Goal: Book appointment/travel/reservation

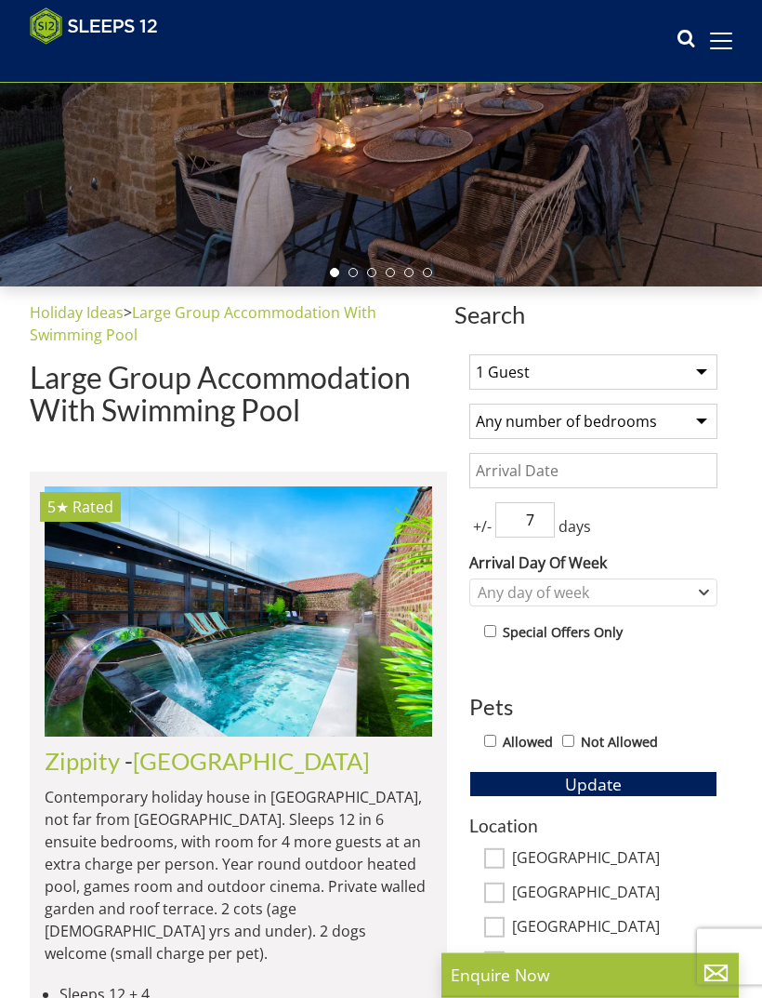
scroll to position [264, 0]
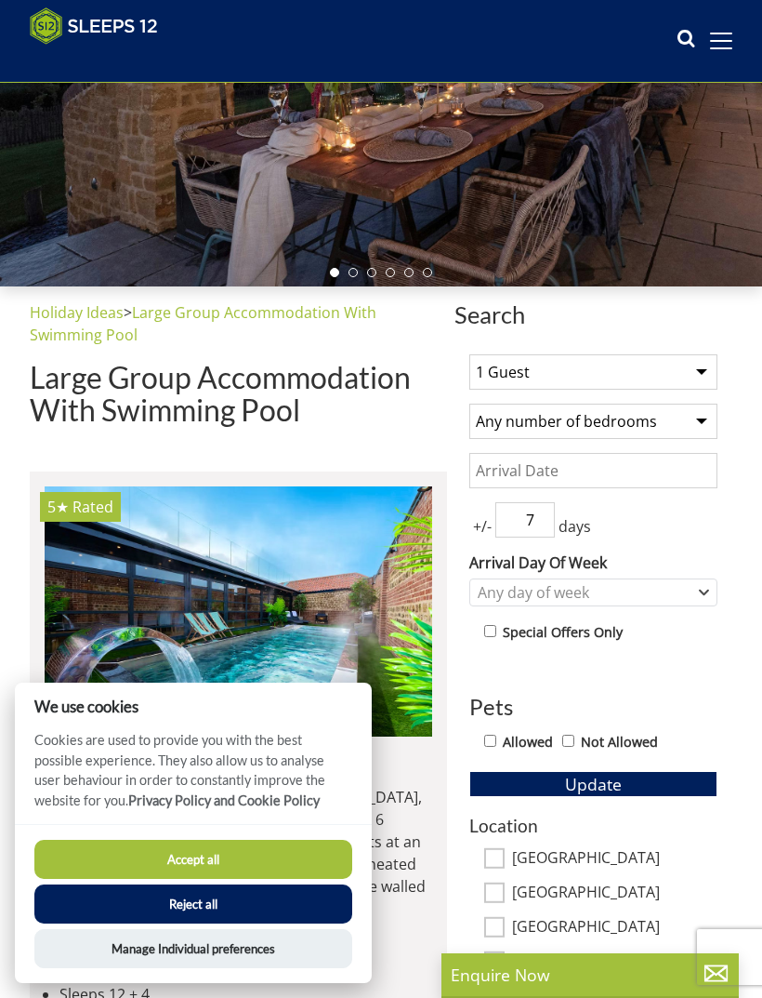
click at [308, 879] on button "Accept all" at bounding box center [193, 859] width 318 height 39
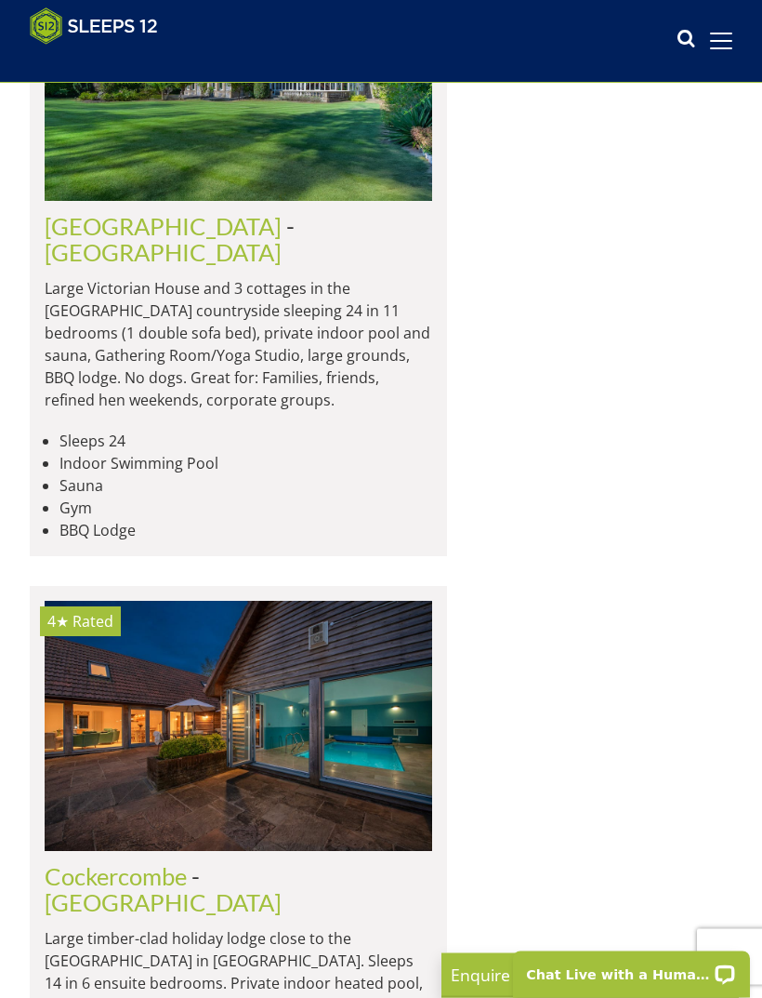
scroll to position [4174, 0]
click at [282, 888] on link "[GEOGRAPHIC_DATA]" at bounding box center [163, 902] width 237 height 28
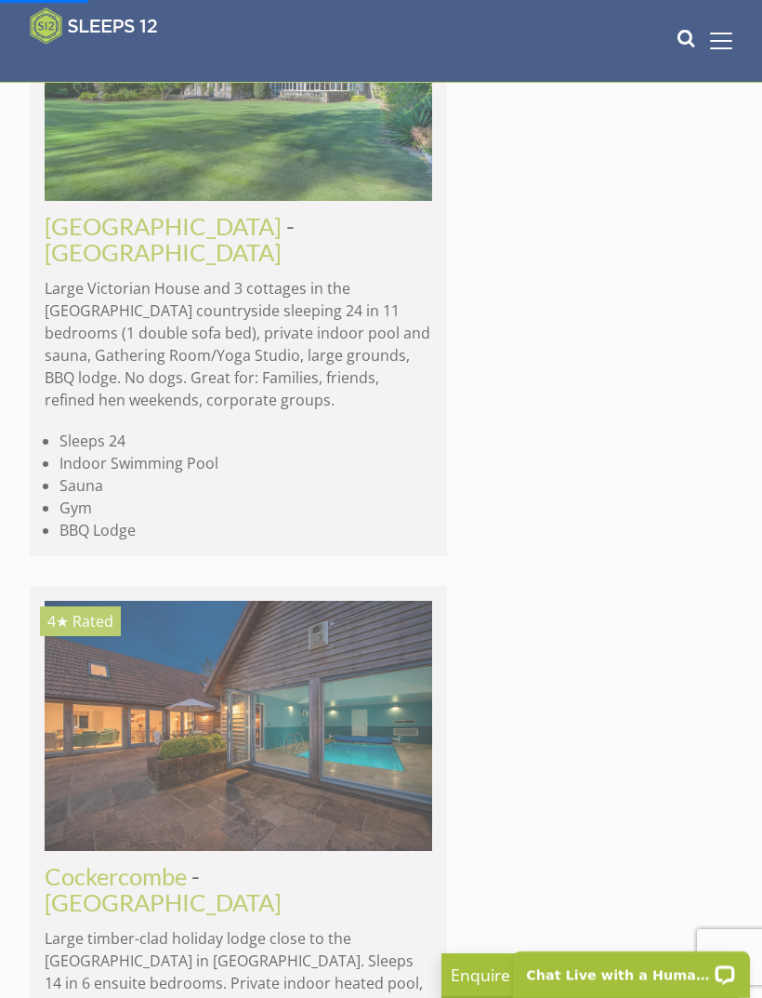
click at [382, 601] on img at bounding box center [239, 726] width 388 height 250
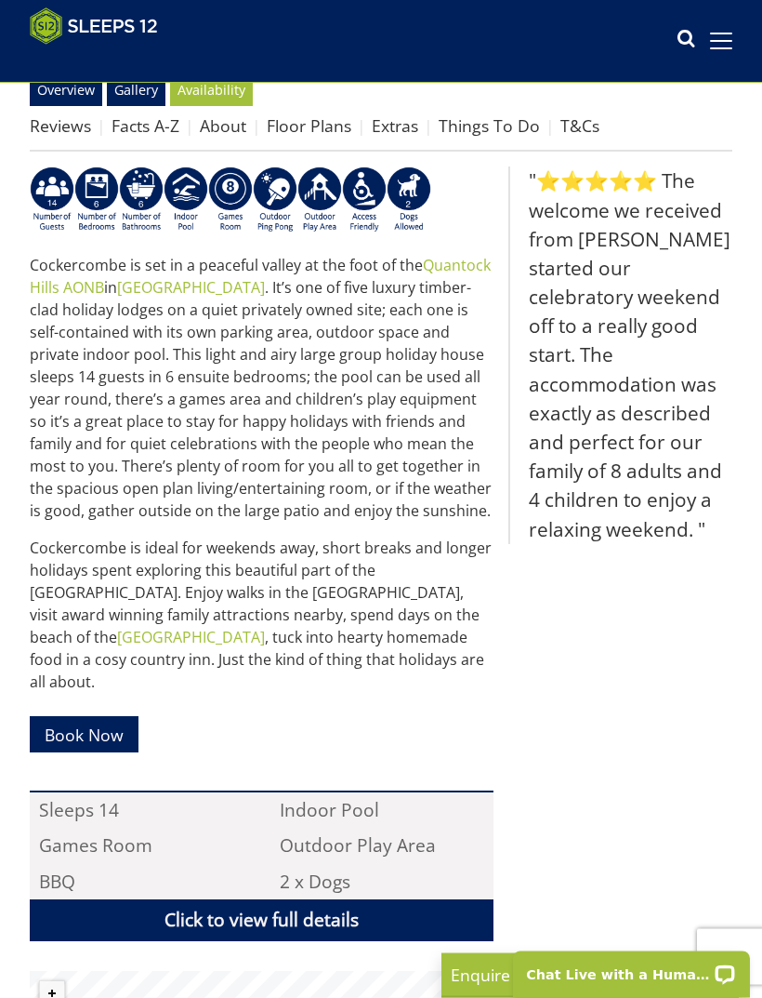
scroll to position [582, 0]
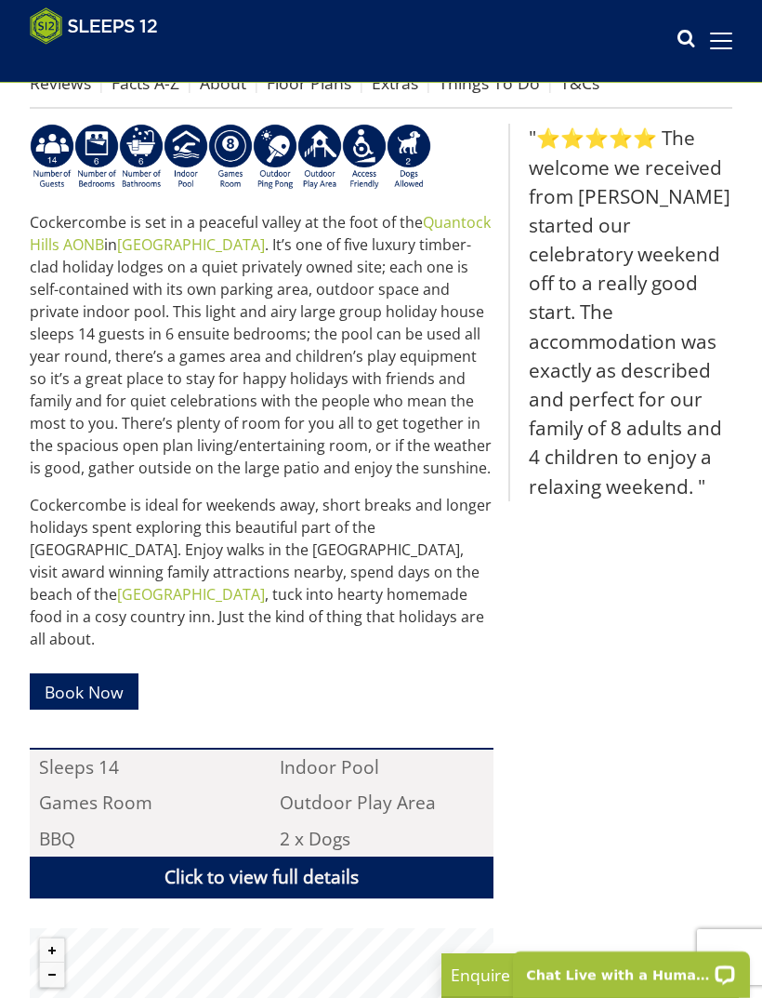
click at [122, 673] on link "Book Now" at bounding box center [84, 691] width 109 height 36
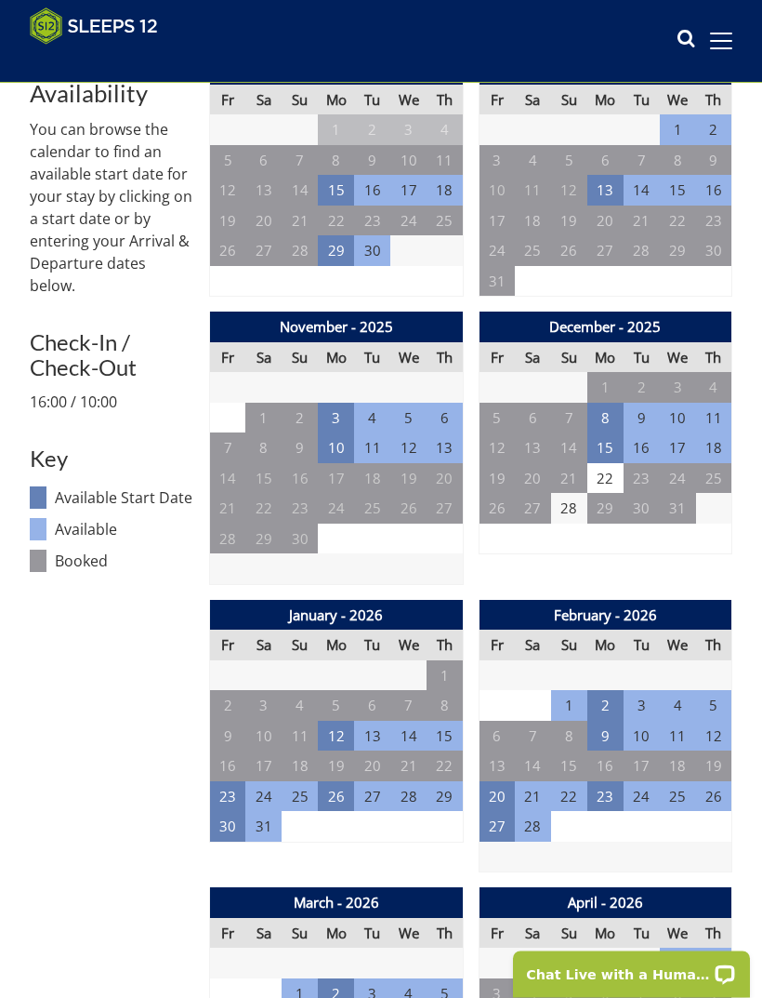
scroll to position [652, 0]
click at [606, 760] on td "16" at bounding box center [606, 765] width 36 height 31
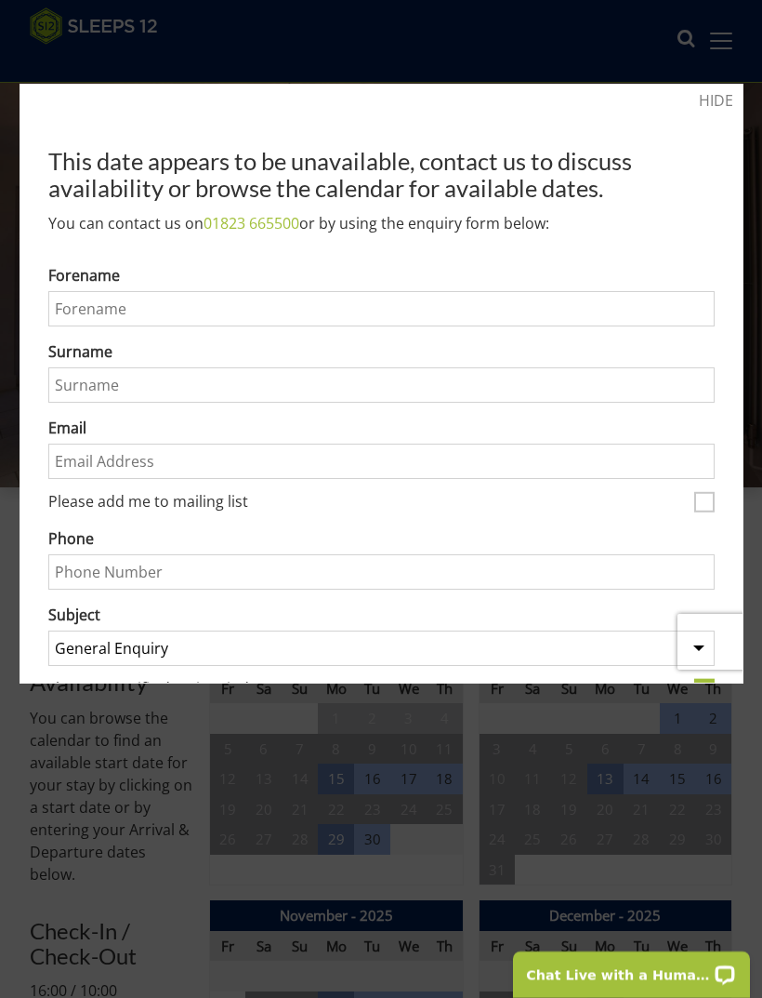
scroll to position [0, 0]
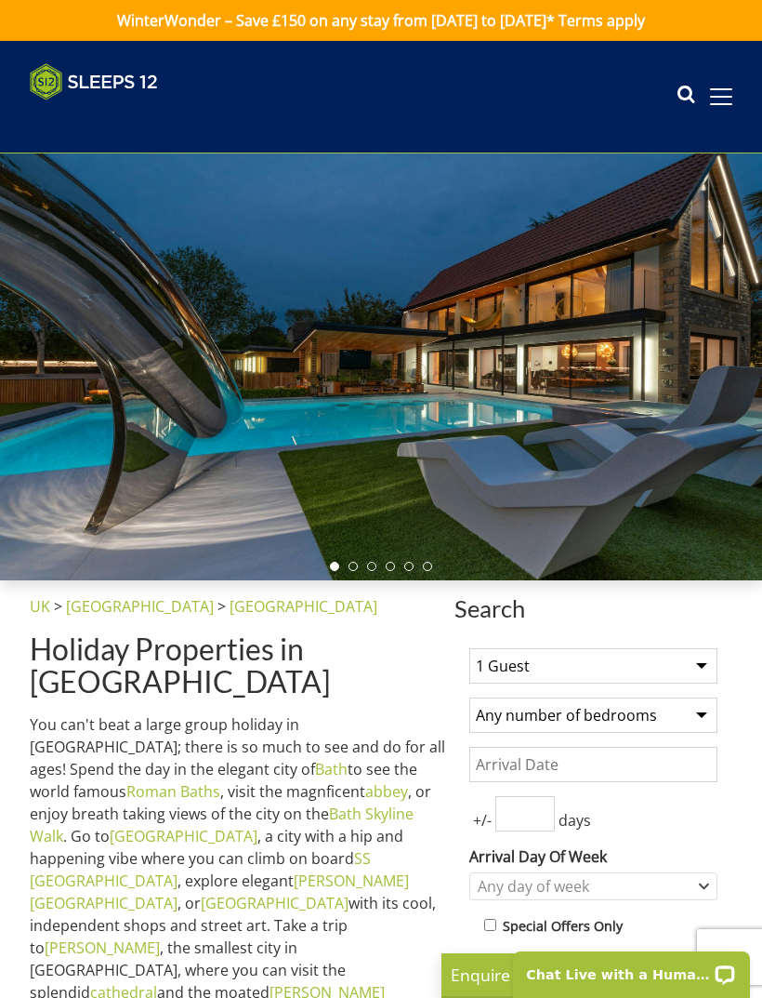
click at [681, 671] on select "1 Guest 2 Guests 3 Guests 4 Guests 5 Guests 6 Guests 7 Guests 8 Guests 9 Guests…" at bounding box center [593, 665] width 248 height 35
select select "11"
click at [672, 722] on select "Any number of bedrooms 4 Bedrooms 5 Bedrooms 6 Bedrooms 7 Bedrooms 8 Bedrooms 9…" at bounding box center [593, 714] width 248 height 35
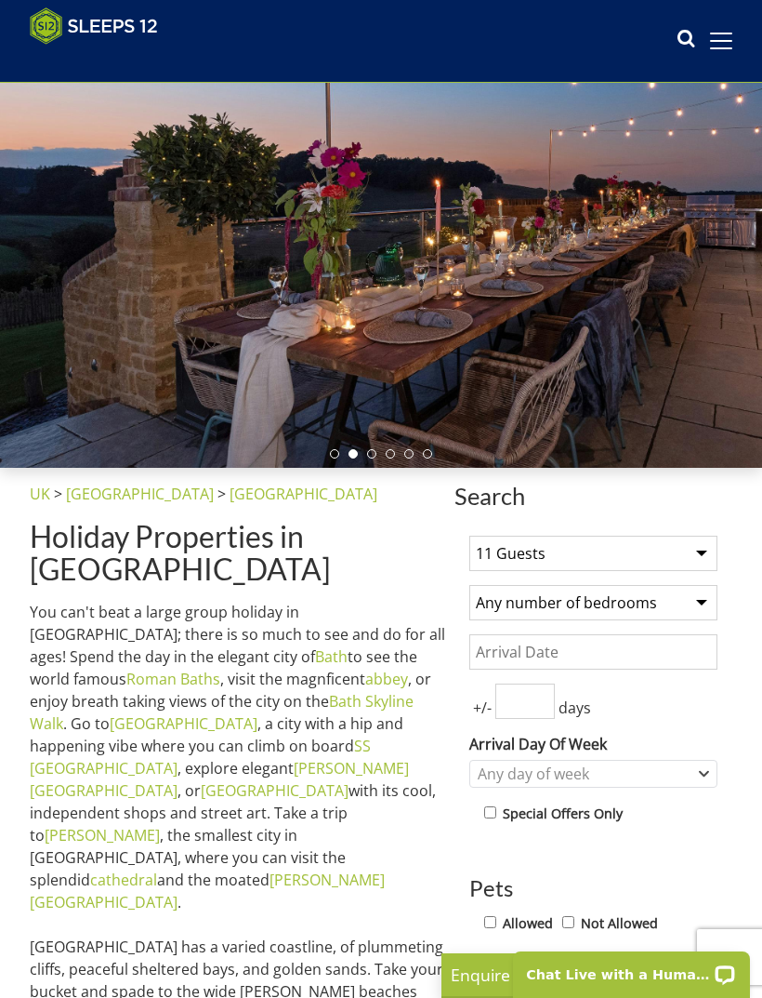
scroll to position [155, 0]
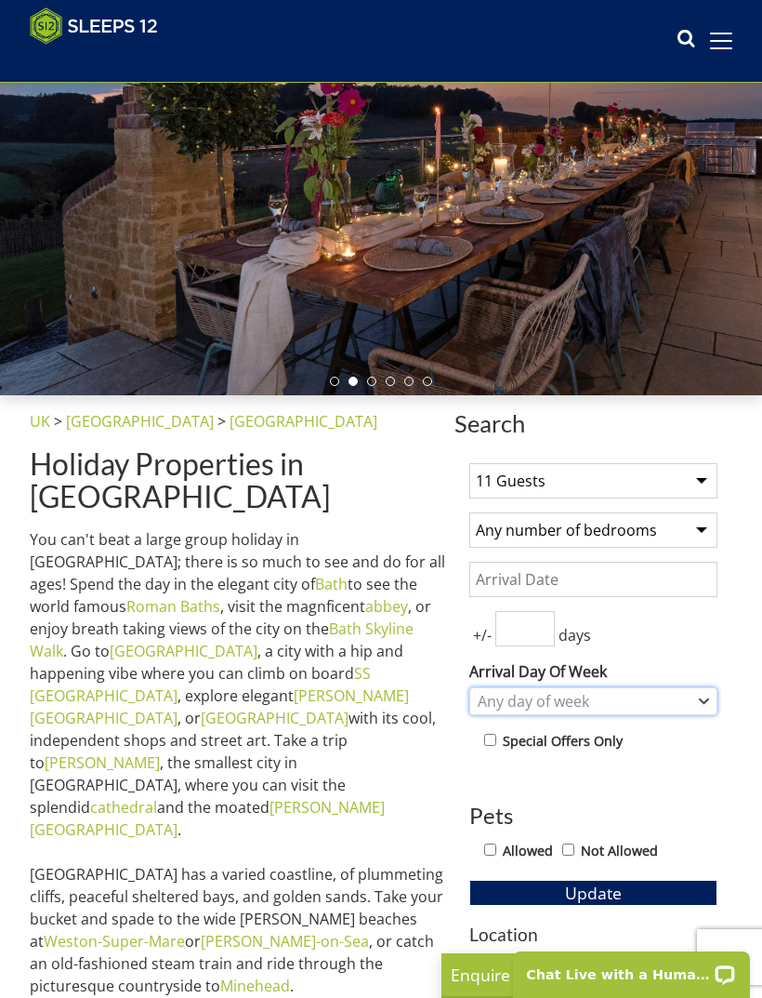
click at [678, 704] on div "Any day of week" at bounding box center [583, 701] width 221 height 20
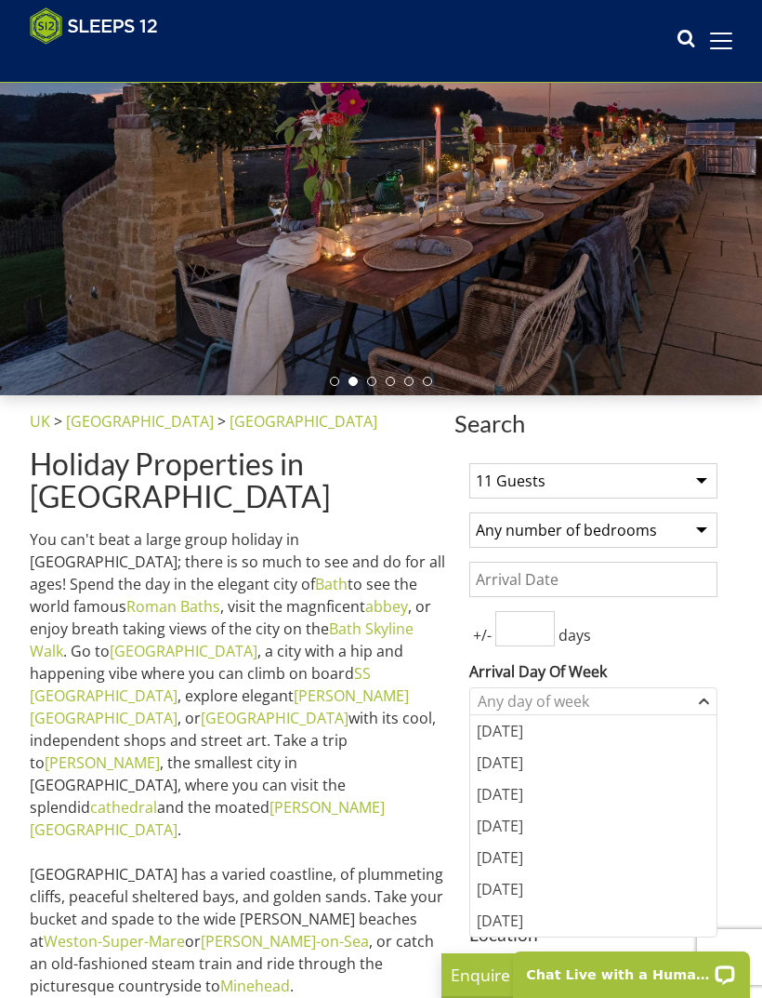
click at [578, 747] on div "[DATE]" at bounding box center [593, 763] width 246 height 32
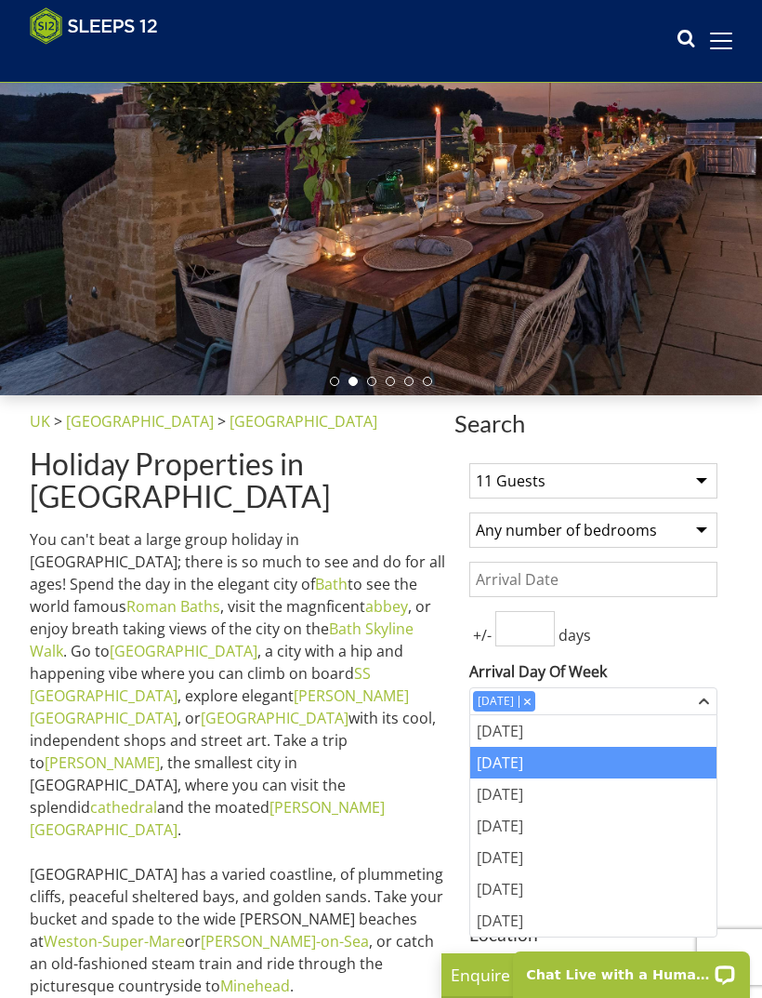
click at [565, 738] on div "[DATE]" at bounding box center [593, 731] width 246 height 32
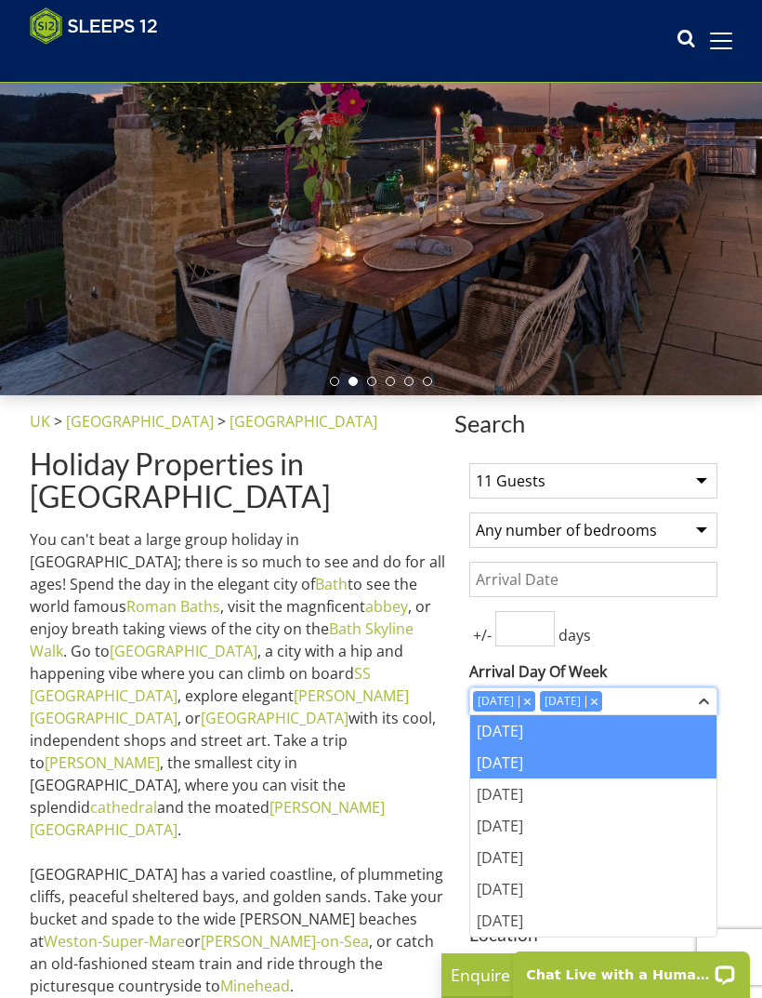
click at [602, 705] on div "Combobox" at bounding box center [594, 701] width 17 height 12
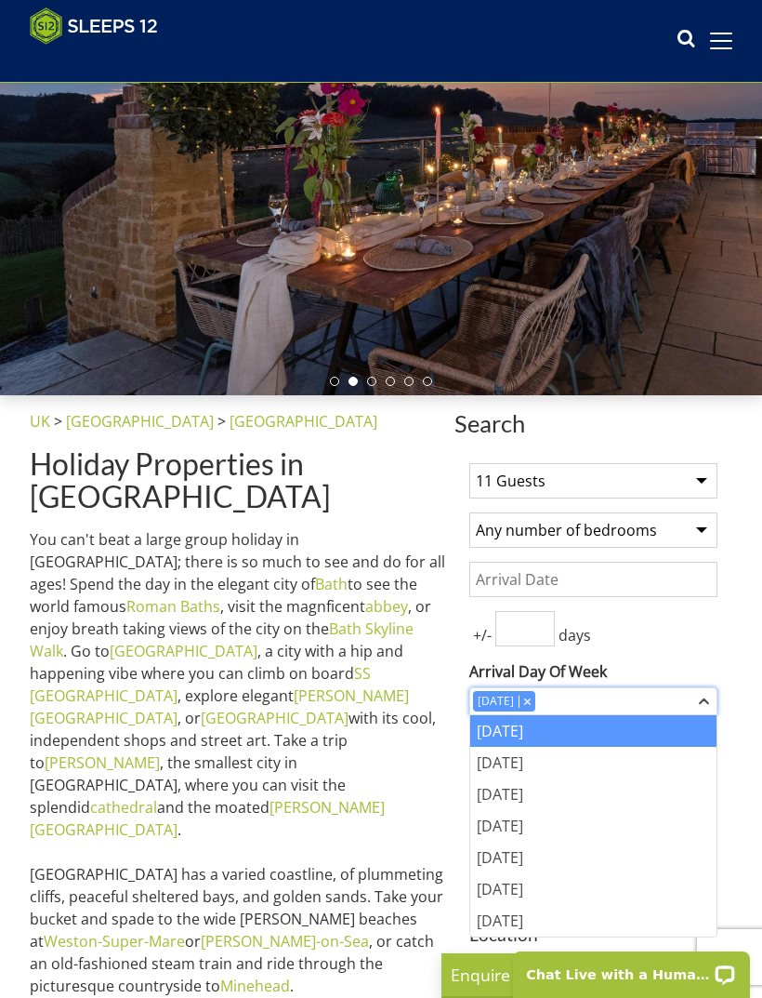
click at [699, 700] on icon "Combobox" at bounding box center [704, 700] width 10 height 11
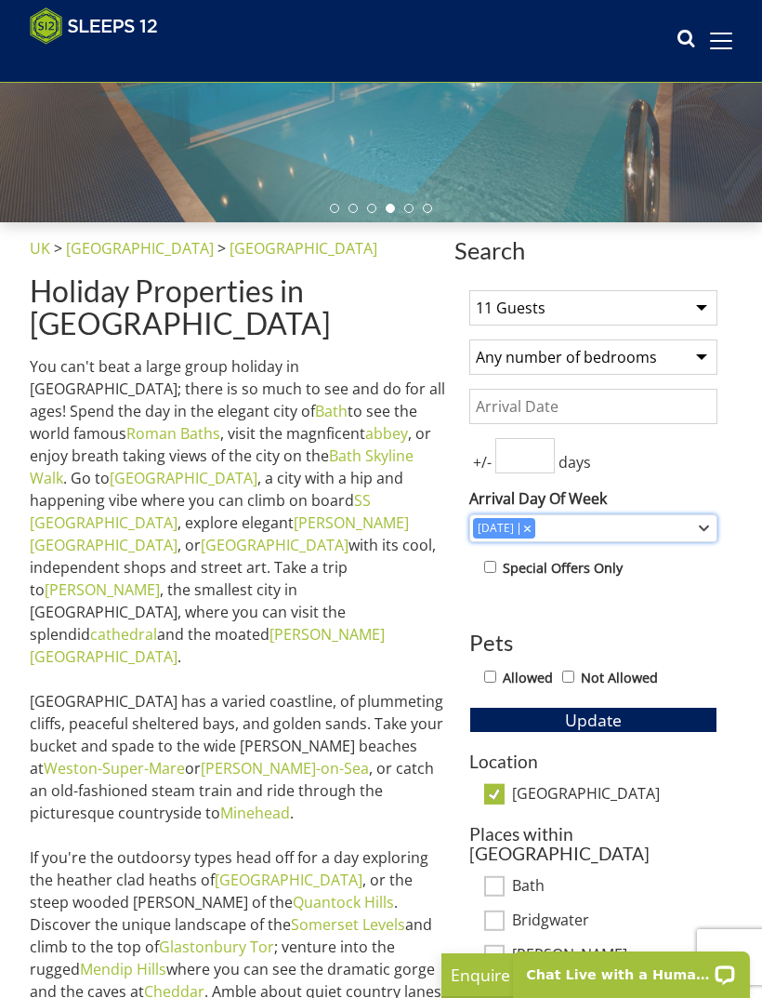
scroll to position [326, 0]
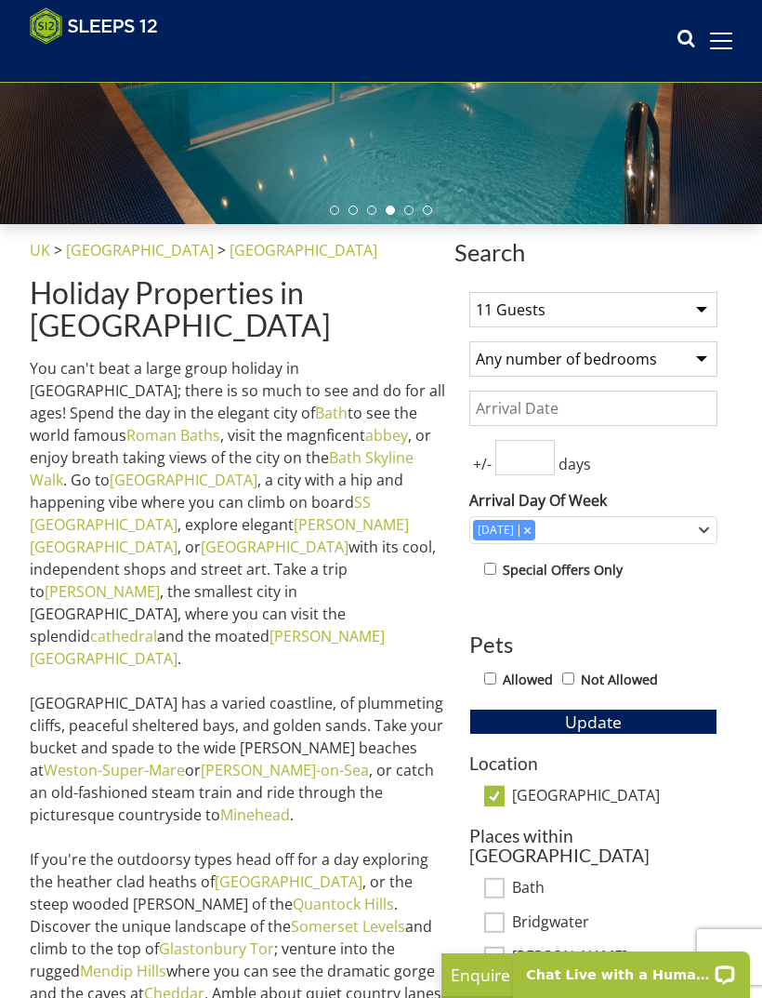
click at [644, 407] on input "Date" at bounding box center [593, 407] width 248 height 35
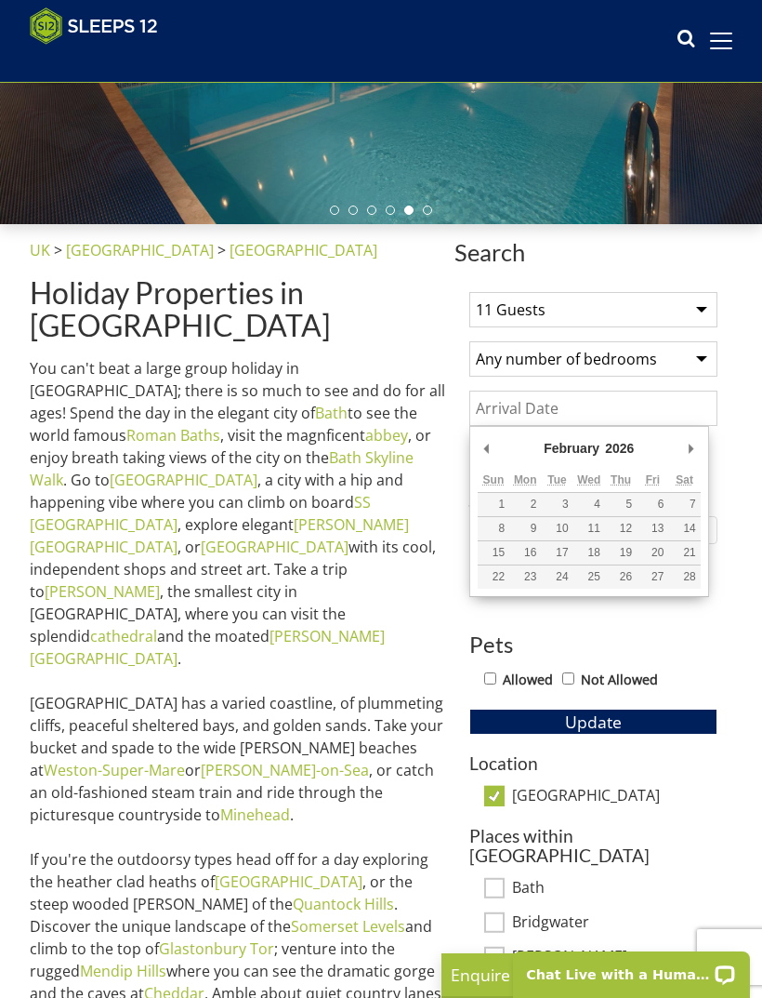
type input "[DATE]"
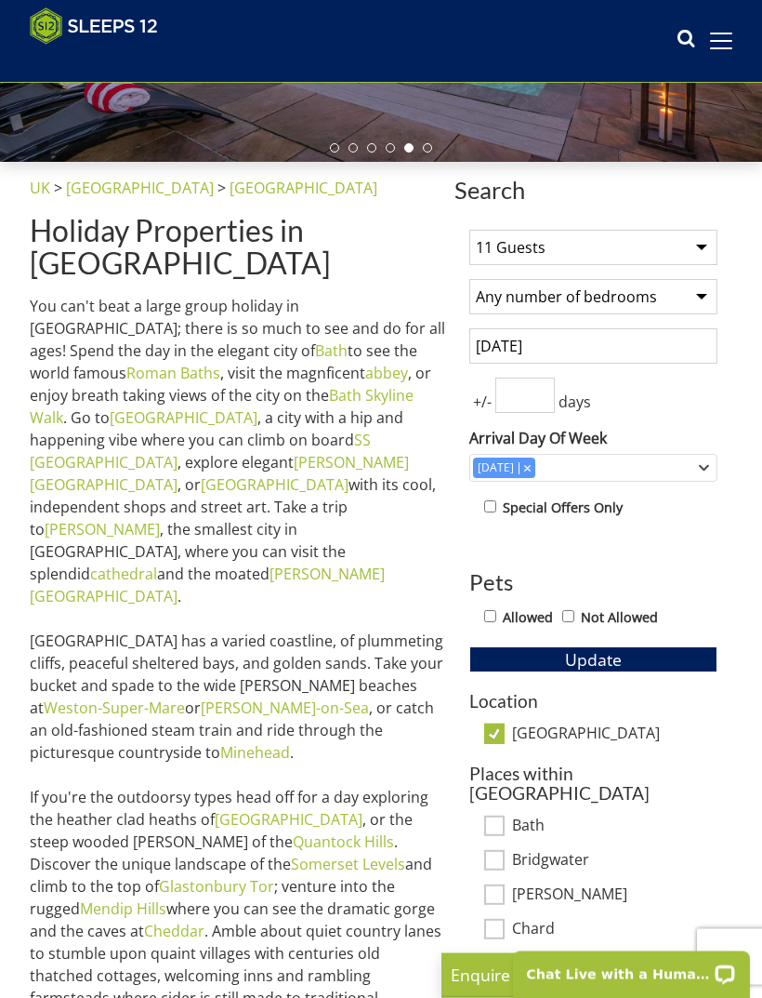
scroll to position [413, 0]
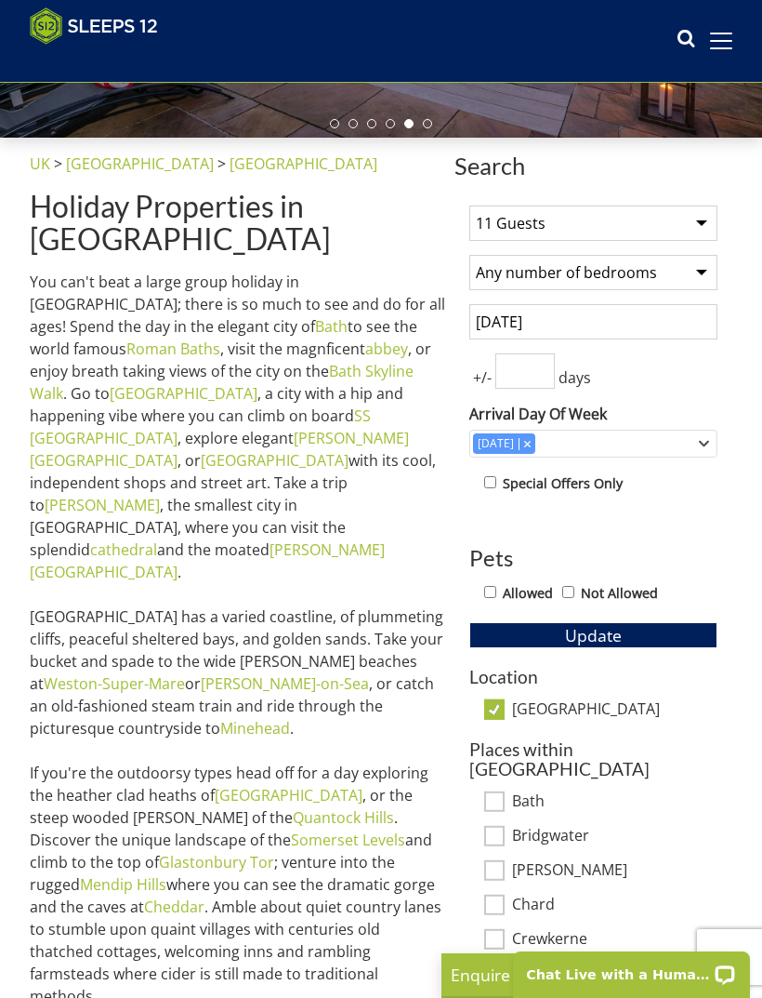
click at [600, 641] on span "Update" at bounding box center [593, 635] width 57 height 22
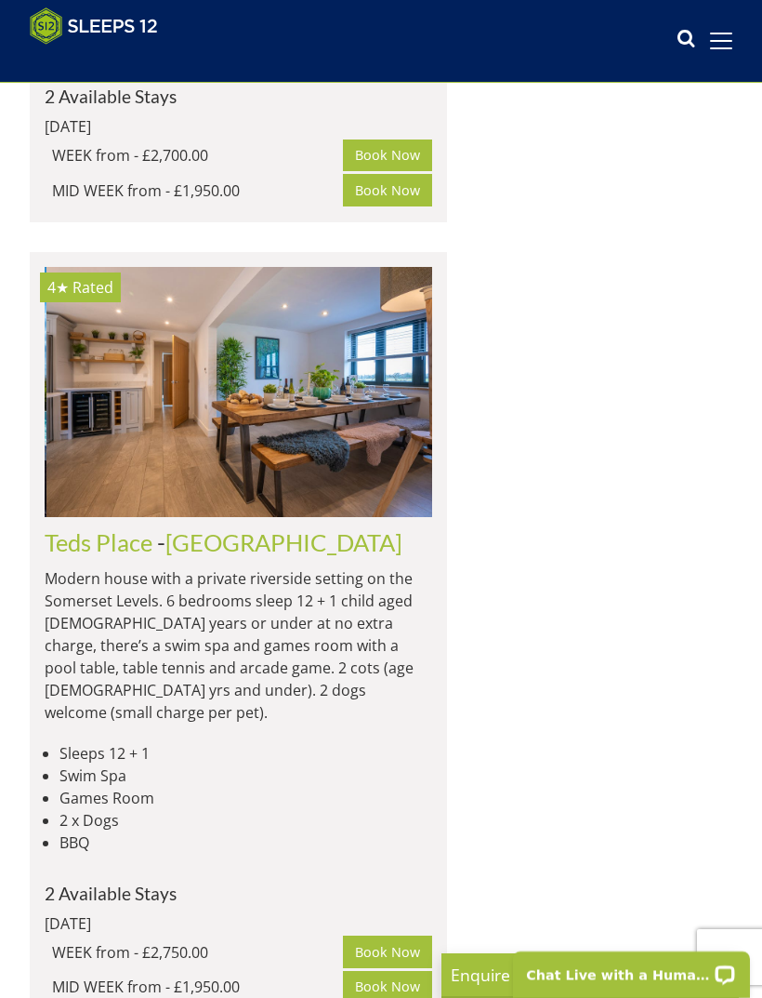
scroll to position [0, 2712]
click at [110, 556] on link "Teds Place" at bounding box center [99, 542] width 108 height 28
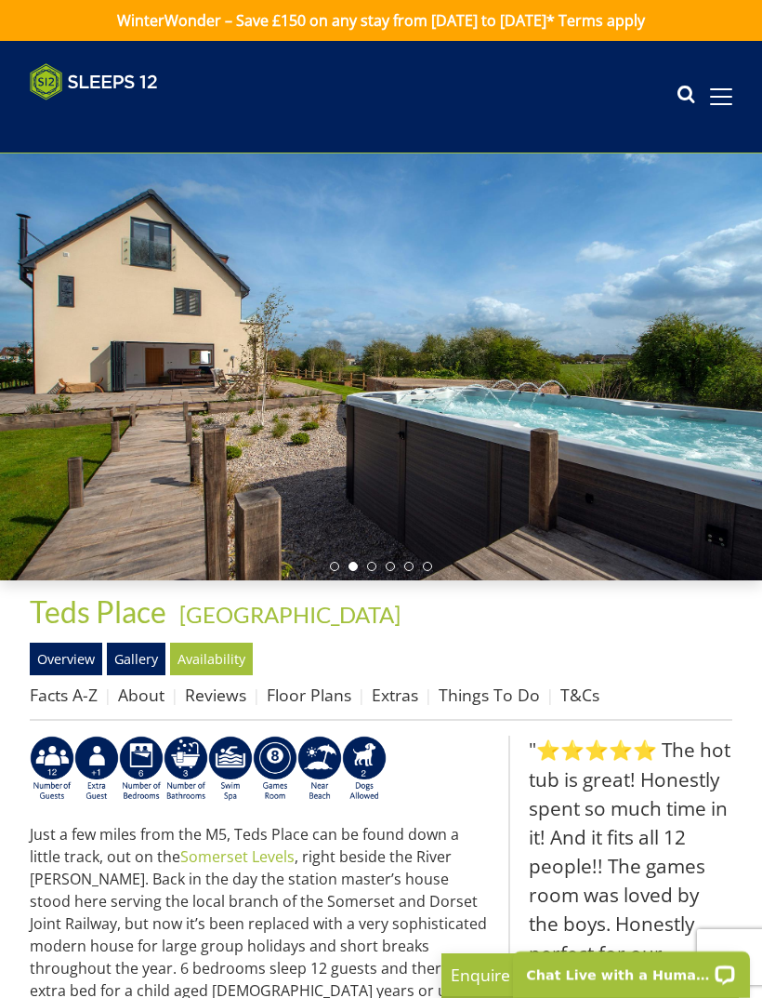
select select "11"
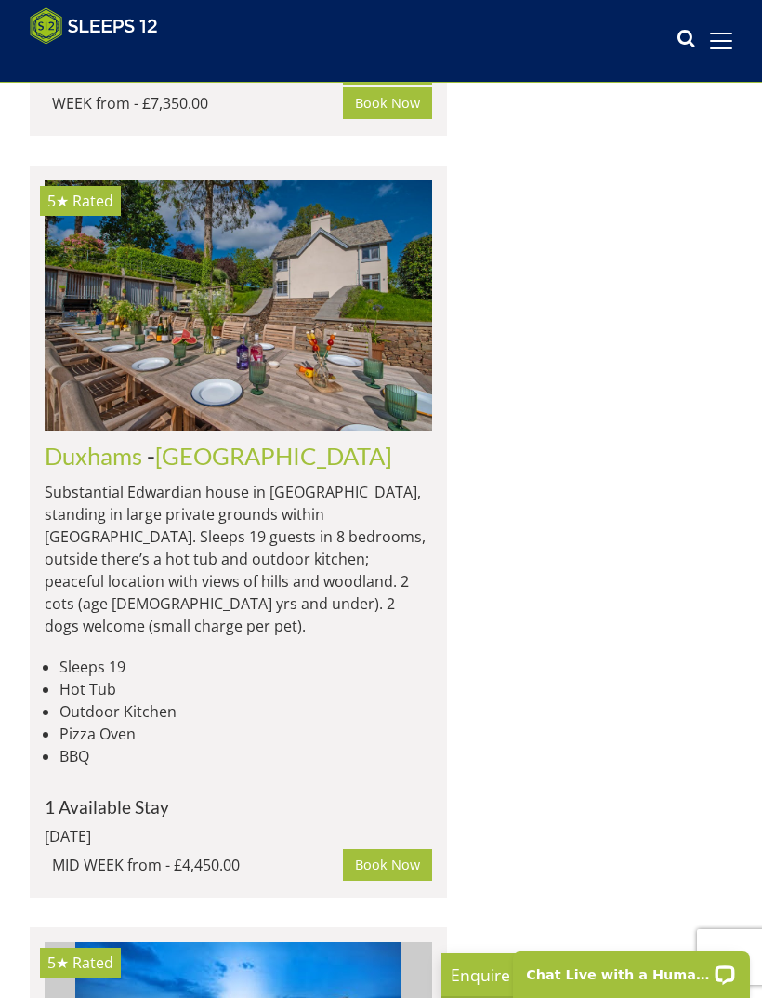
scroll to position [7584, 0]
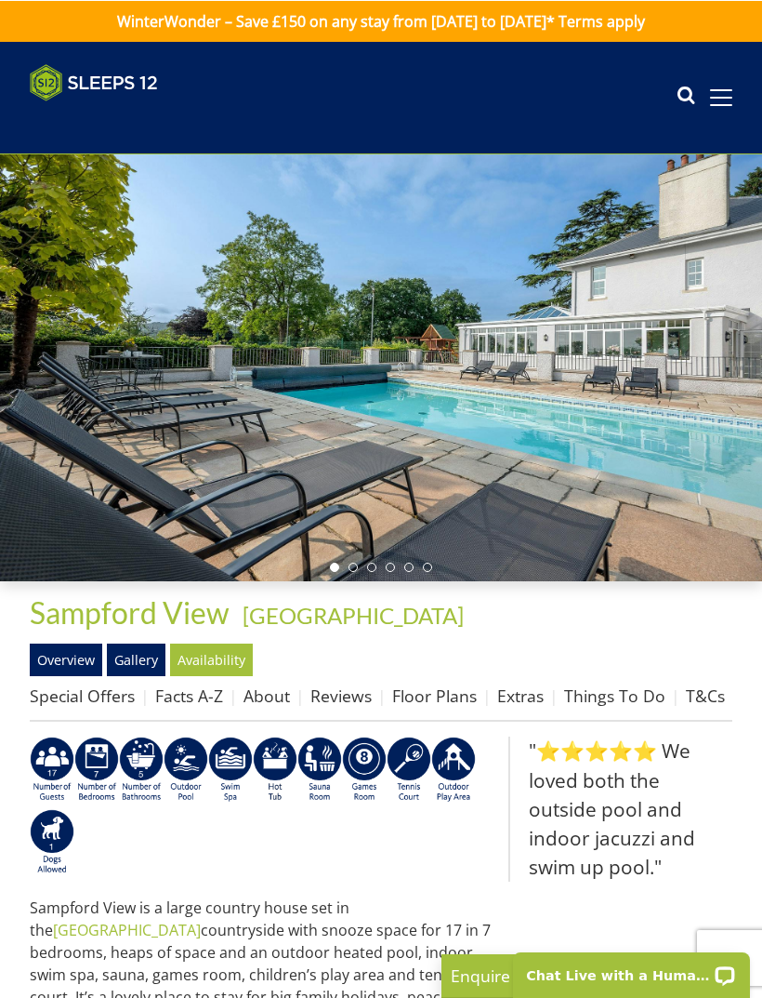
scroll to position [7584, 0]
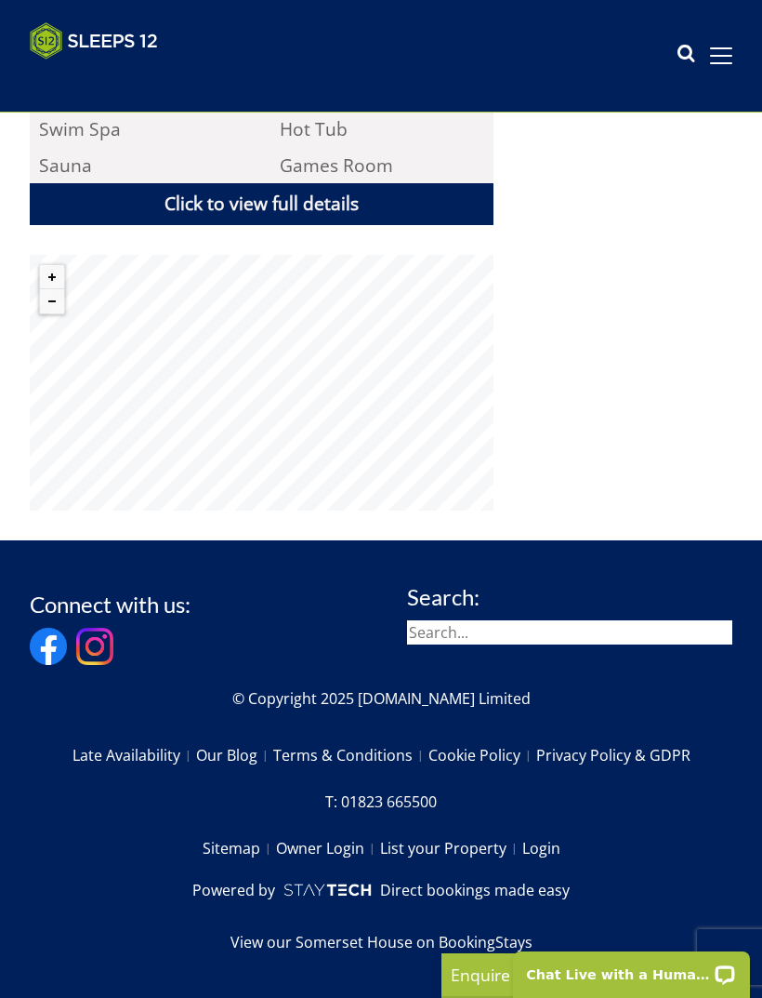
select select "11"
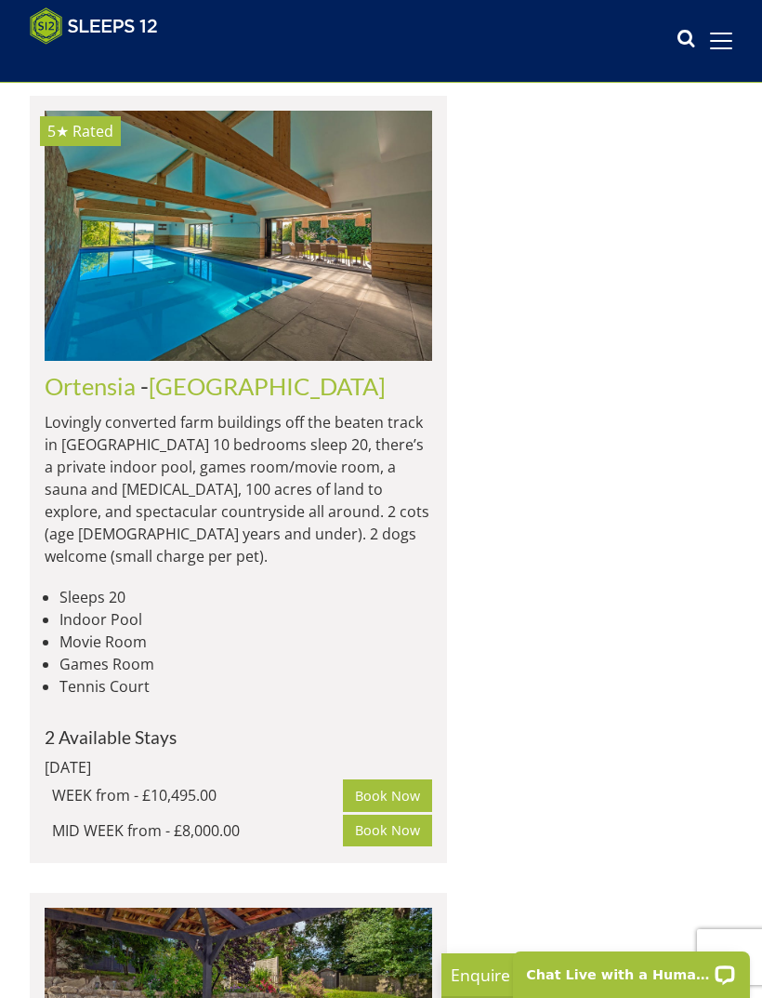
scroll to position [9321, 0]
